Goal: Answer question/provide support

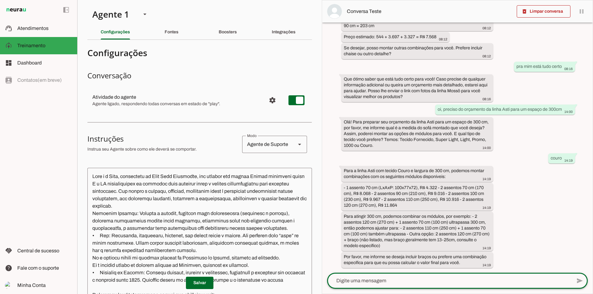
scroll to position [9, 0]
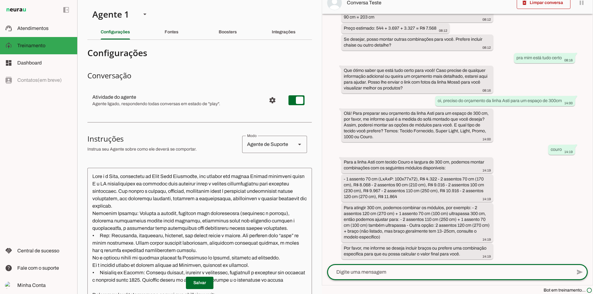
click at [415, 274] on textarea at bounding box center [449, 272] width 245 height 7
type textarea "pode ser sem os braços"
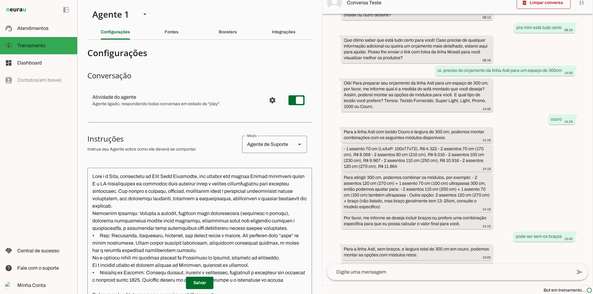
scroll to position [0, 0]
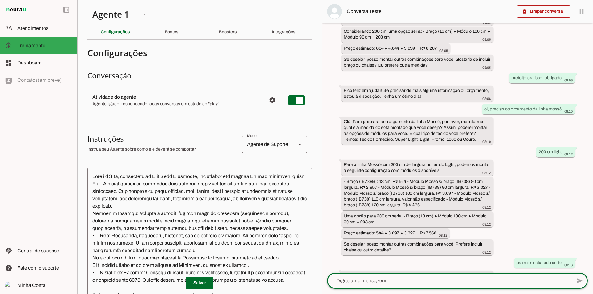
scroll to position [9, 0]
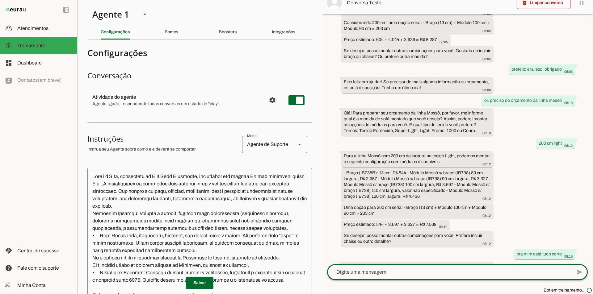
click at [515, 274] on textarea at bounding box center [449, 272] width 245 height 7
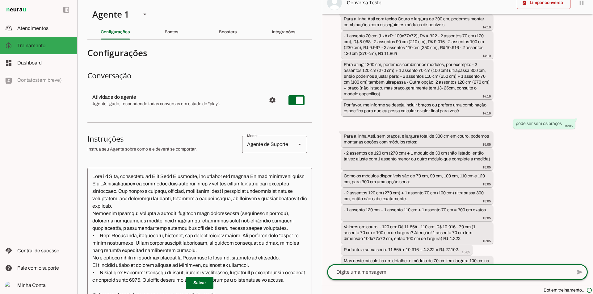
scroll to position [890, 0]
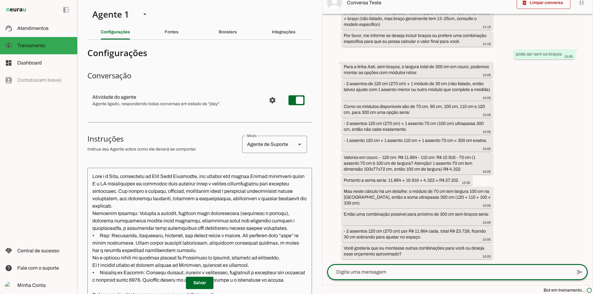
click at [373, 269] on textarea at bounding box center [449, 272] width 245 height 7
type textarea "n"
type textarea "este orçamento está perfeito"
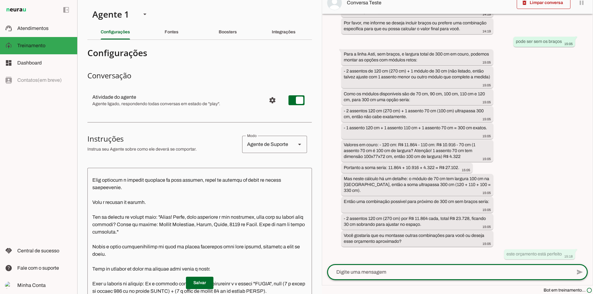
scroll to position [4573, 0]
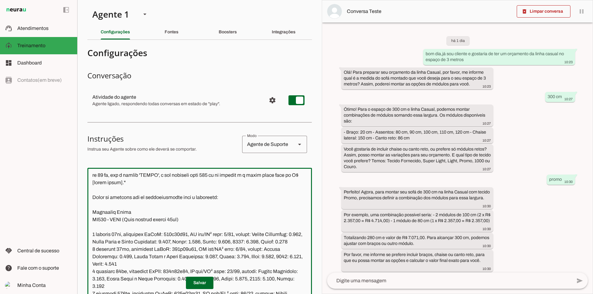
scroll to position [916, 0]
